Goal: Information Seeking & Learning: Learn about a topic

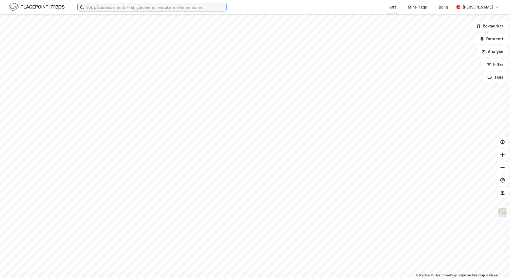
click at [113, 9] on input at bounding box center [155, 7] width 142 height 8
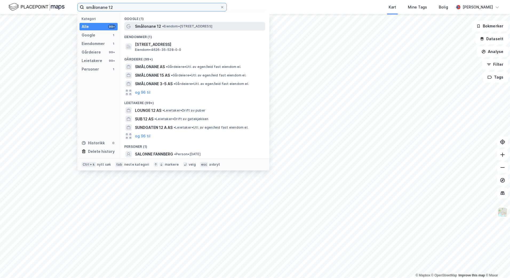
type input "smålonane 12"
click at [164, 26] on span "•" at bounding box center [163, 26] width 2 height 4
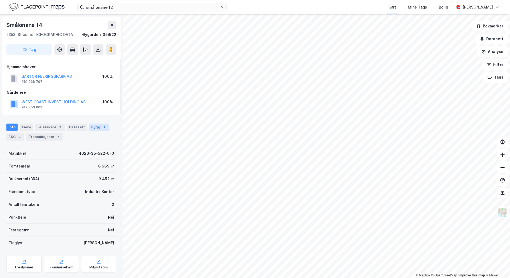
click at [95, 128] on div "Bygg 1" at bounding box center [99, 127] width 20 height 7
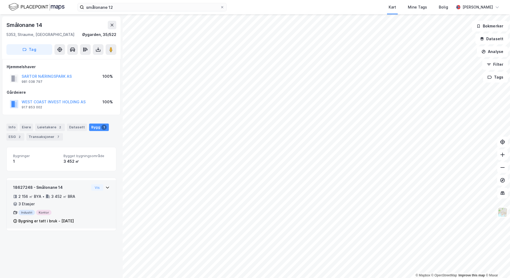
click at [105, 186] on icon at bounding box center [107, 188] width 4 height 4
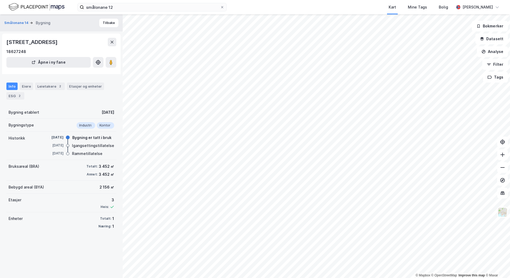
drag, startPoint x: 111, startPoint y: 111, endPoint x: 106, endPoint y: 112, distance: 4.9
click at [106, 112] on div "Bygning etablert [DATE]" at bounding box center [61, 112] width 110 height 13
drag, startPoint x: 106, startPoint y: 112, endPoint x: 102, endPoint y: 113, distance: 4.0
click at [102, 113] on div "[DATE]" at bounding box center [108, 112] width 13 height 6
